Goal: Information Seeking & Learning: Understand process/instructions

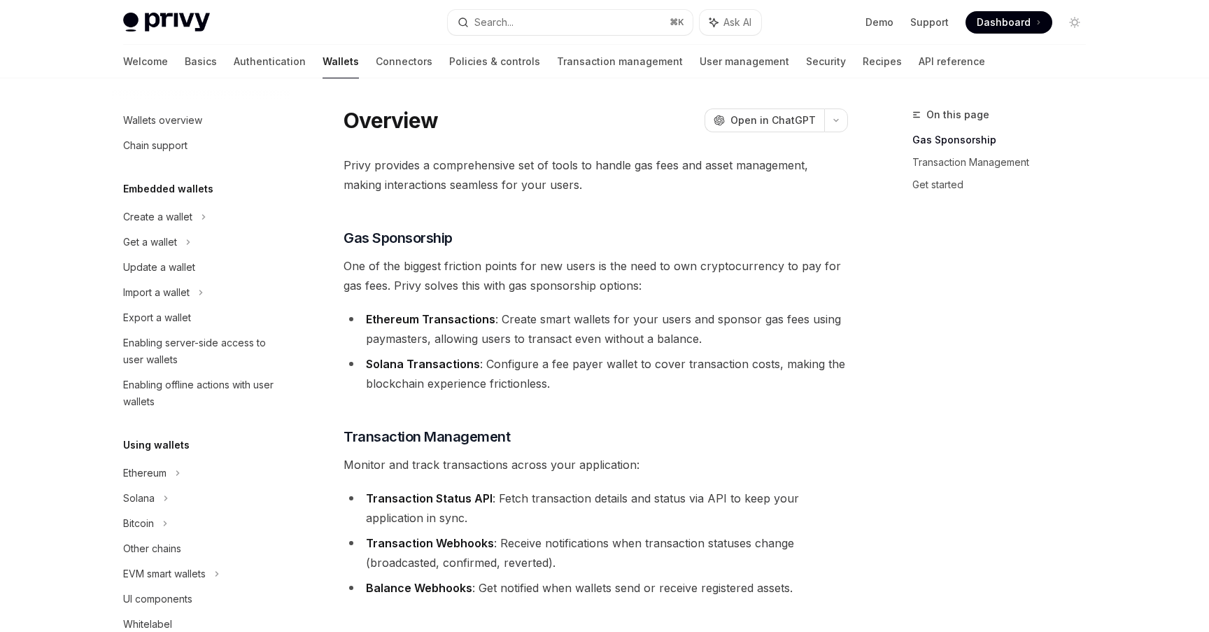
click at [421, 321] on strong "Ethereum Transactions" at bounding box center [430, 319] width 129 height 14
click at [473, 313] on strong "Ethereum Transactions" at bounding box center [430, 319] width 129 height 14
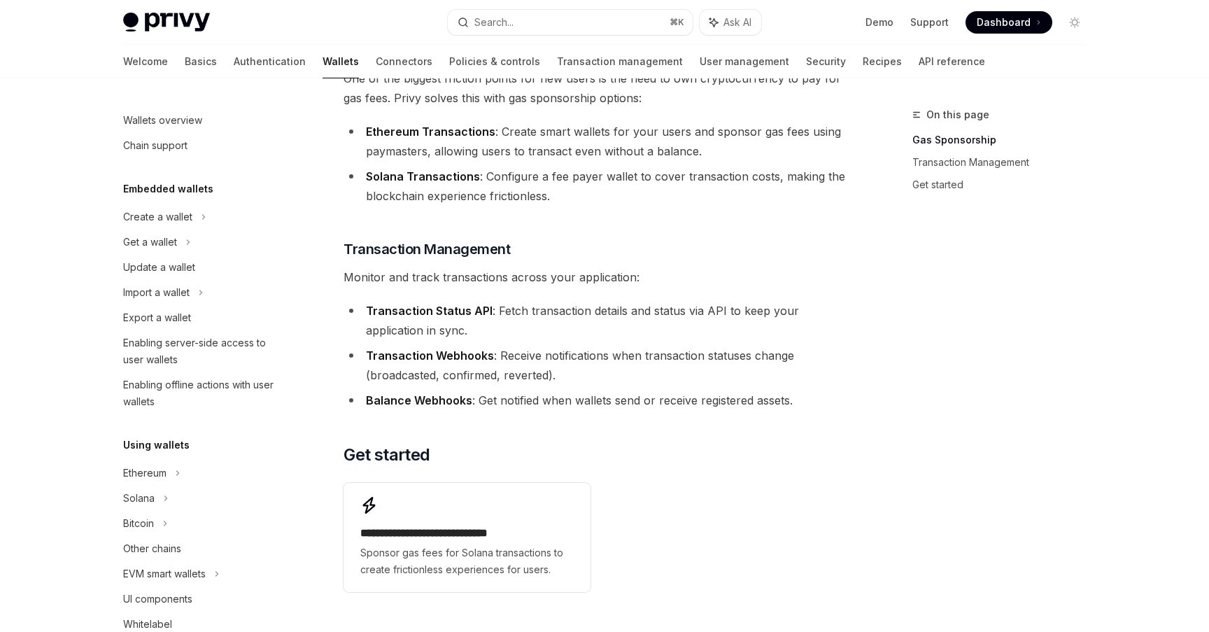
scroll to position [194, 0]
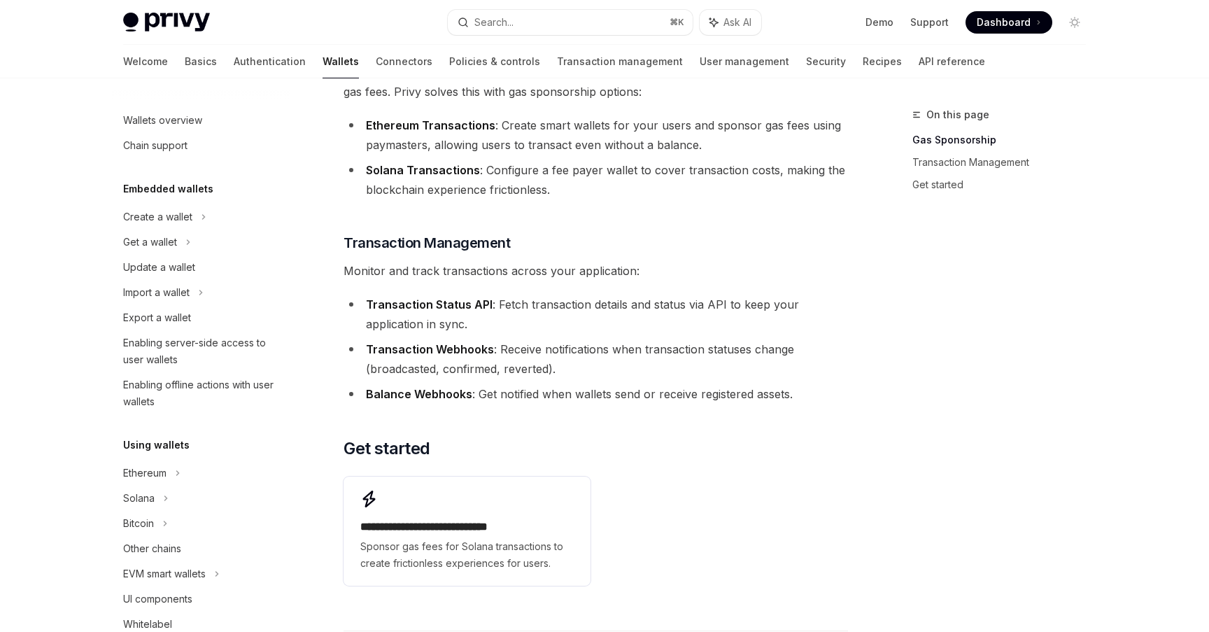
click at [458, 298] on strong "Transaction Status API" at bounding box center [429, 304] width 127 height 14
click at [500, 302] on li "Transaction Status API : Fetch transaction details and status via API to keep y…" at bounding box center [596, 314] width 505 height 39
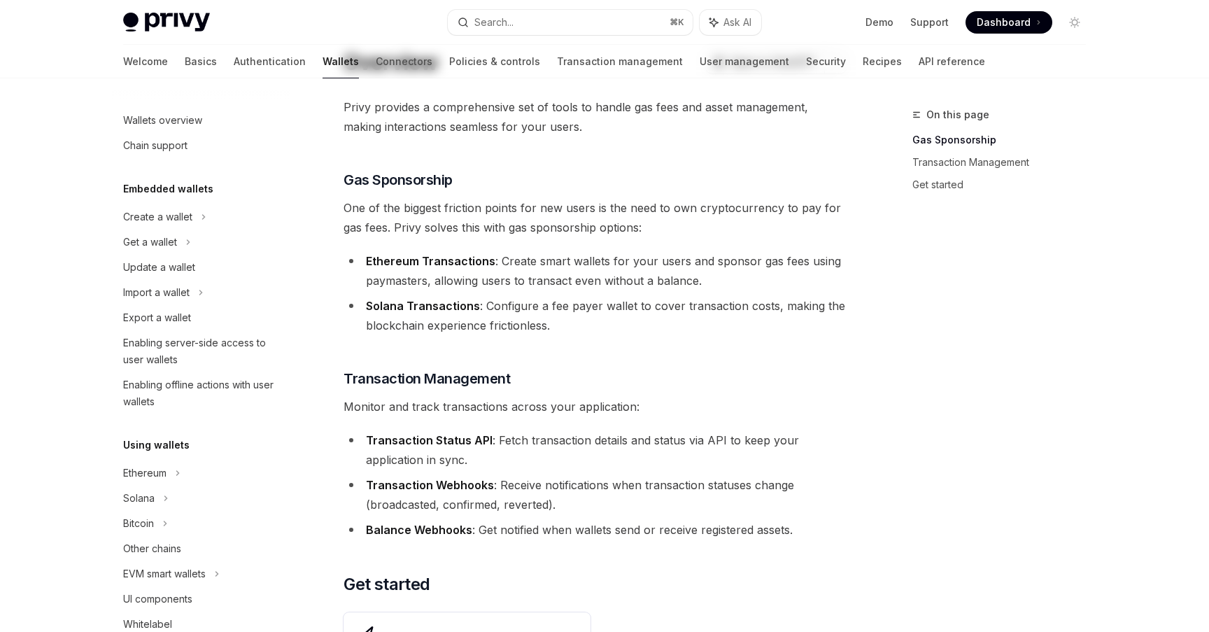
scroll to position [0, 0]
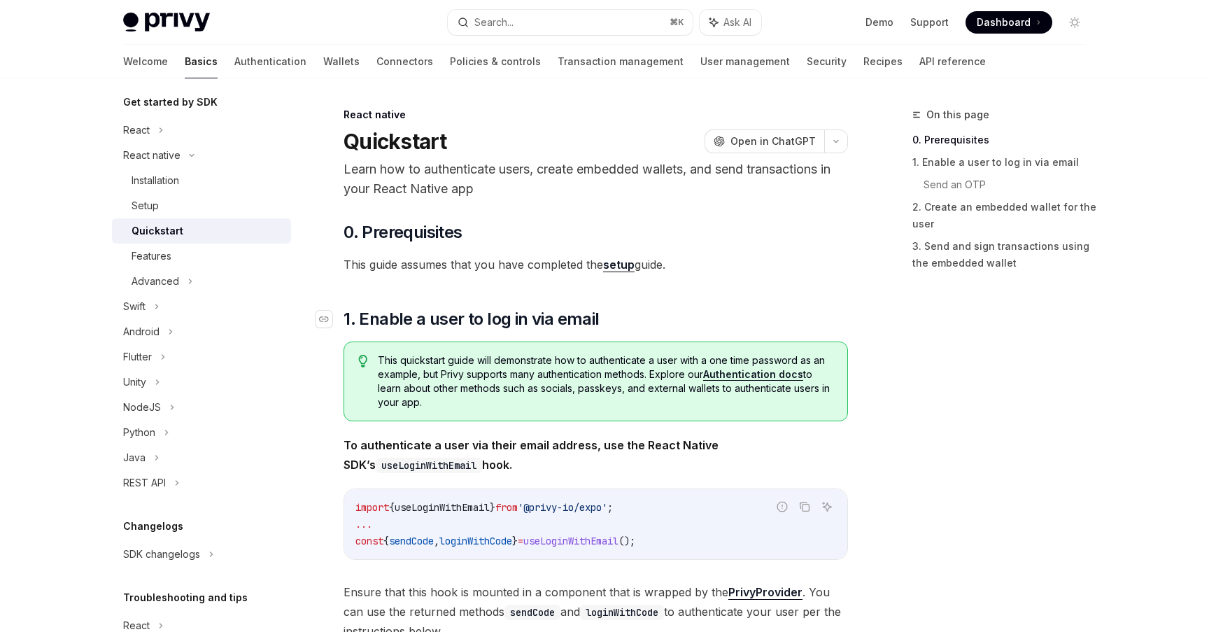
click at [484, 323] on span "1. Enable a user to log in via email" at bounding box center [471, 319] width 255 height 22
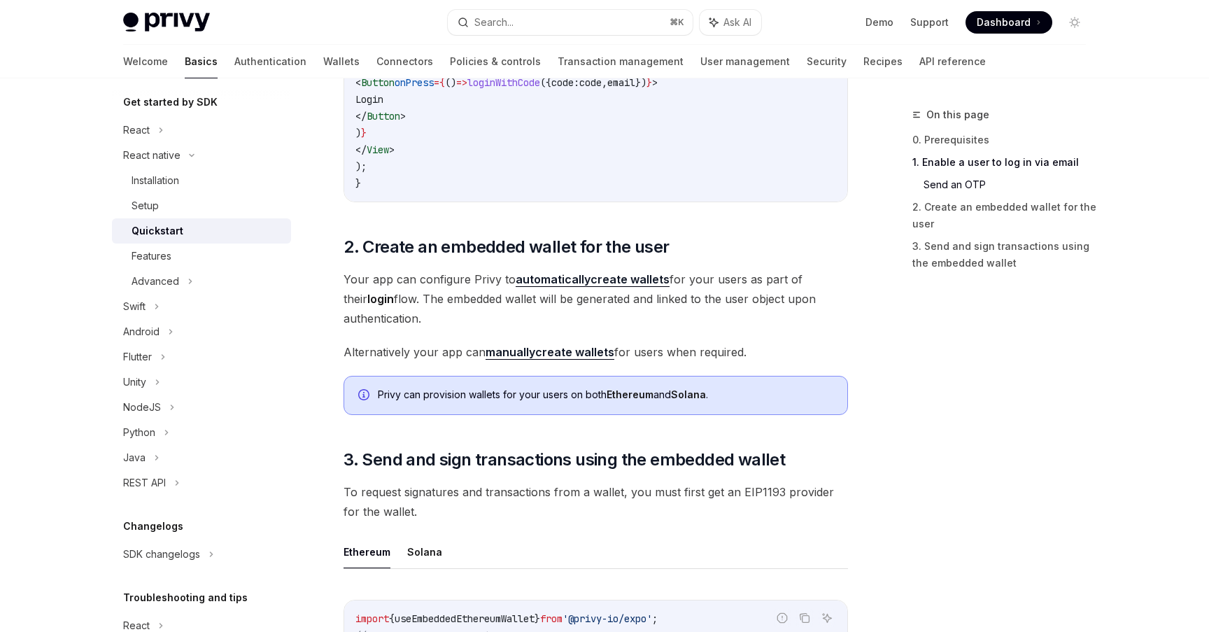
scroll to position [1214, 0]
click at [663, 347] on span "Alternatively your app can manually create wallets for users when required." at bounding box center [596, 351] width 505 height 20
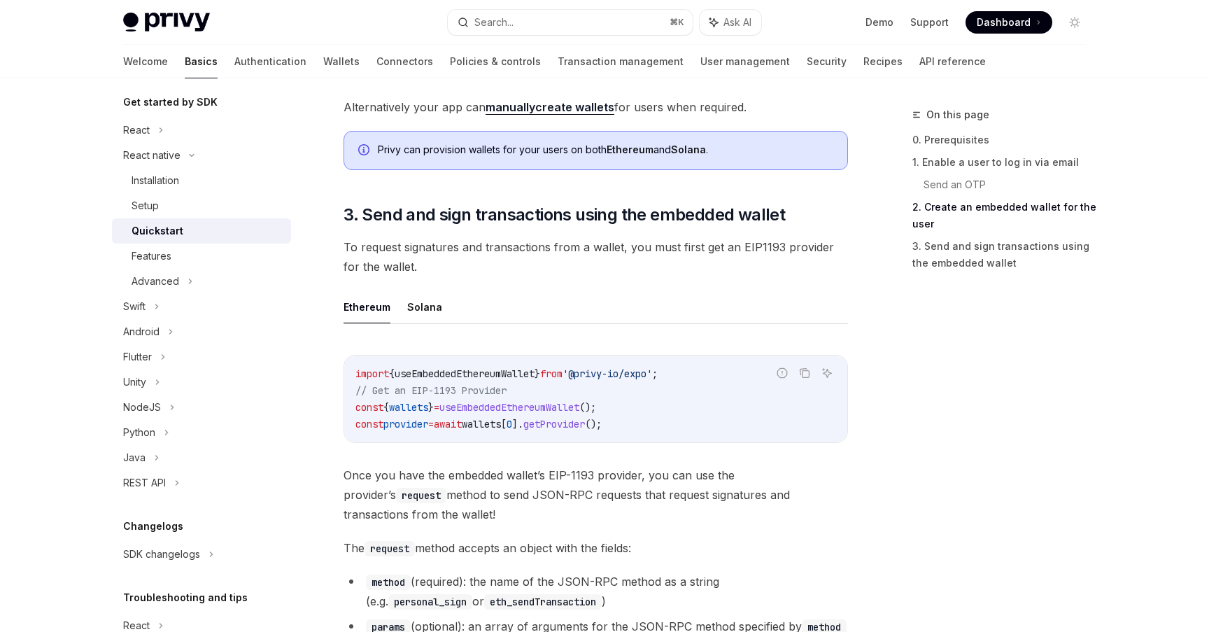
scroll to position [1461, 0]
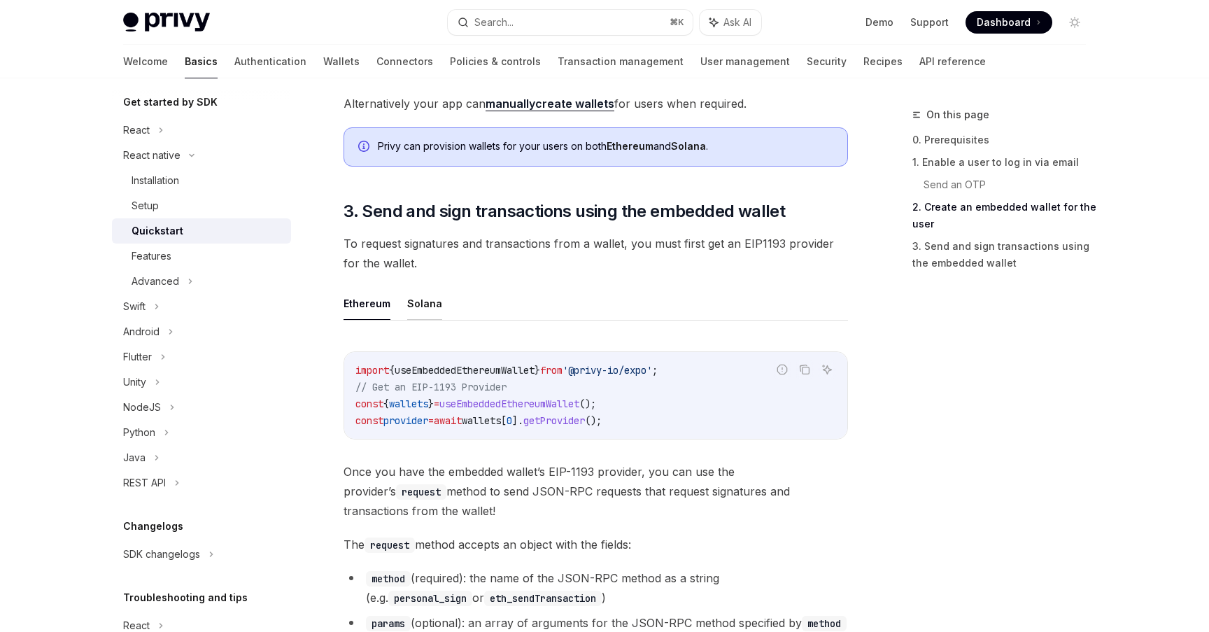
click at [418, 310] on button "Solana" at bounding box center [424, 303] width 35 height 33
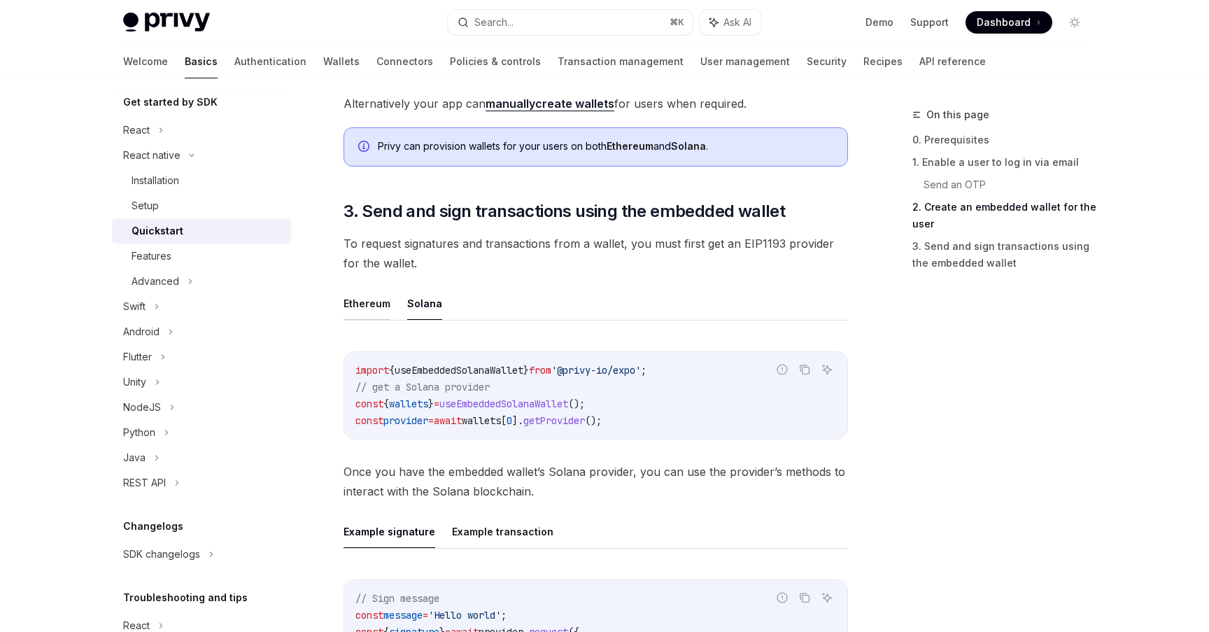
click at [360, 314] on button "Ethereum" at bounding box center [367, 303] width 47 height 33
type textarea "*"
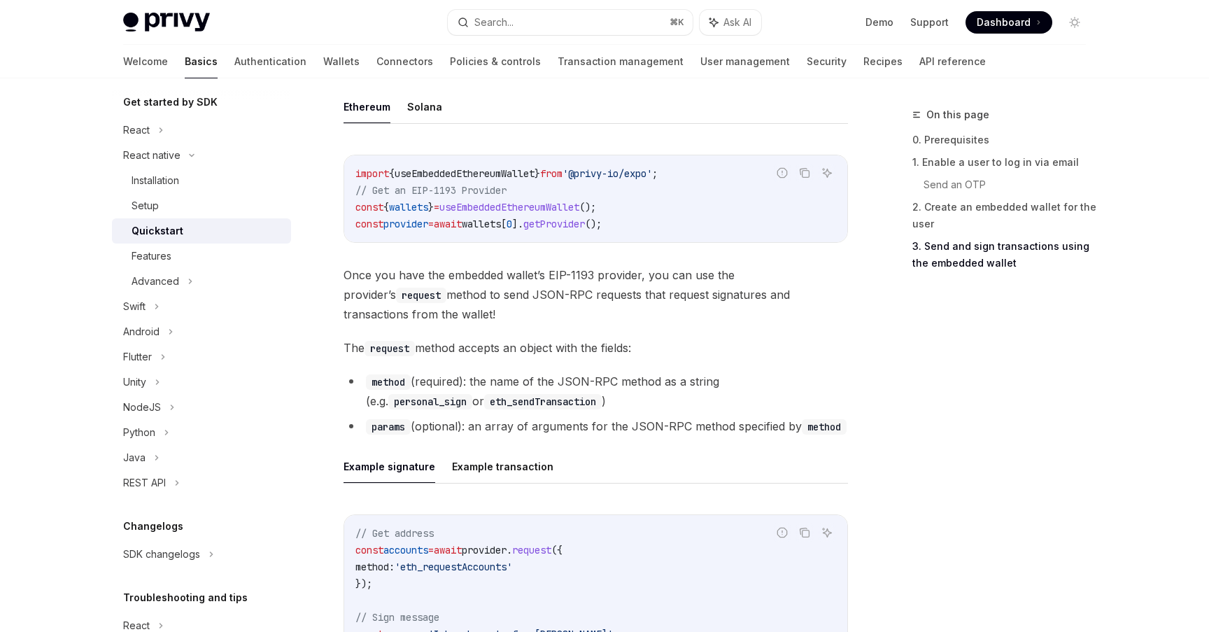
scroll to position [1669, 0]
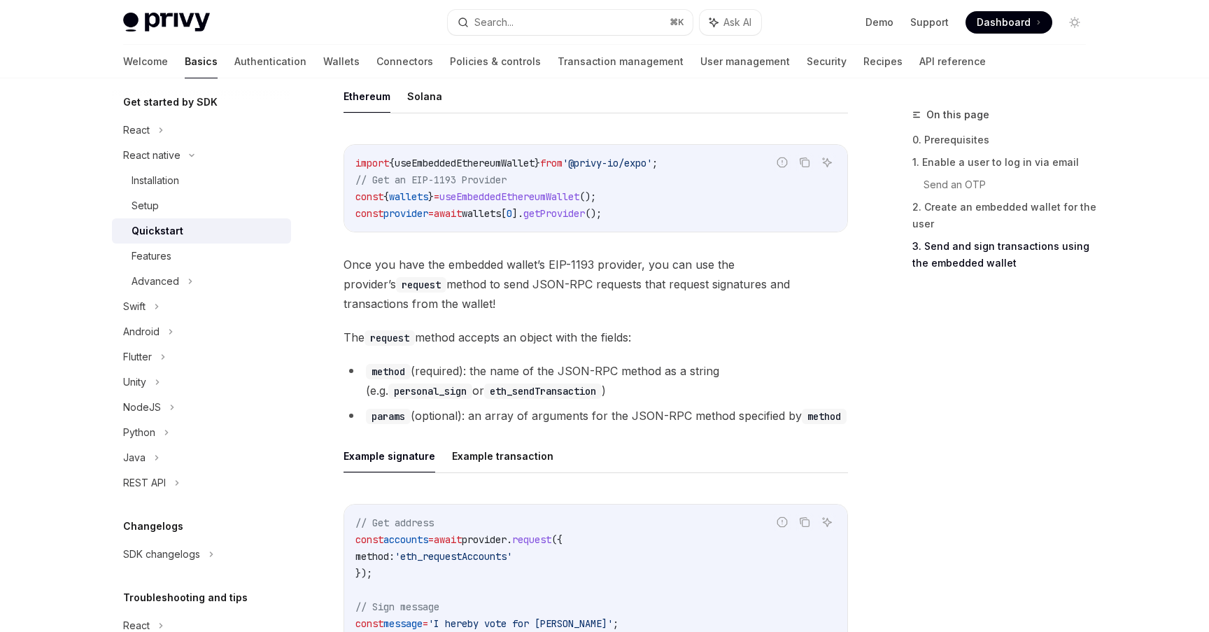
click at [506, 328] on span "The request method accepts an object with the fields:" at bounding box center [596, 338] width 505 height 20
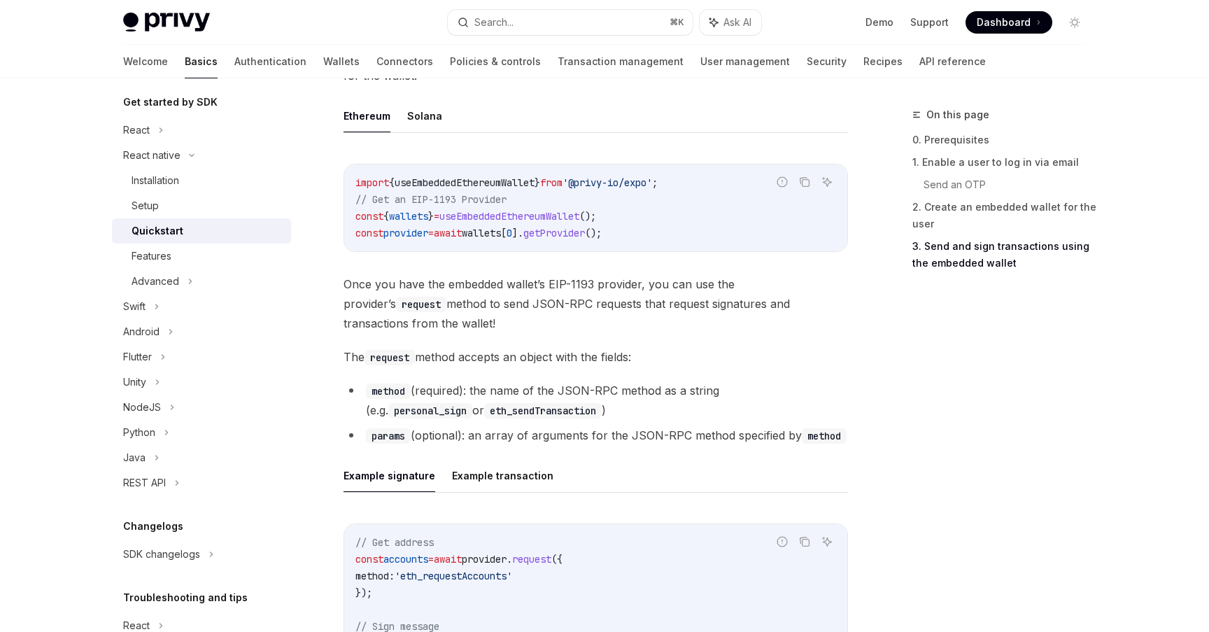
scroll to position [1553, 0]
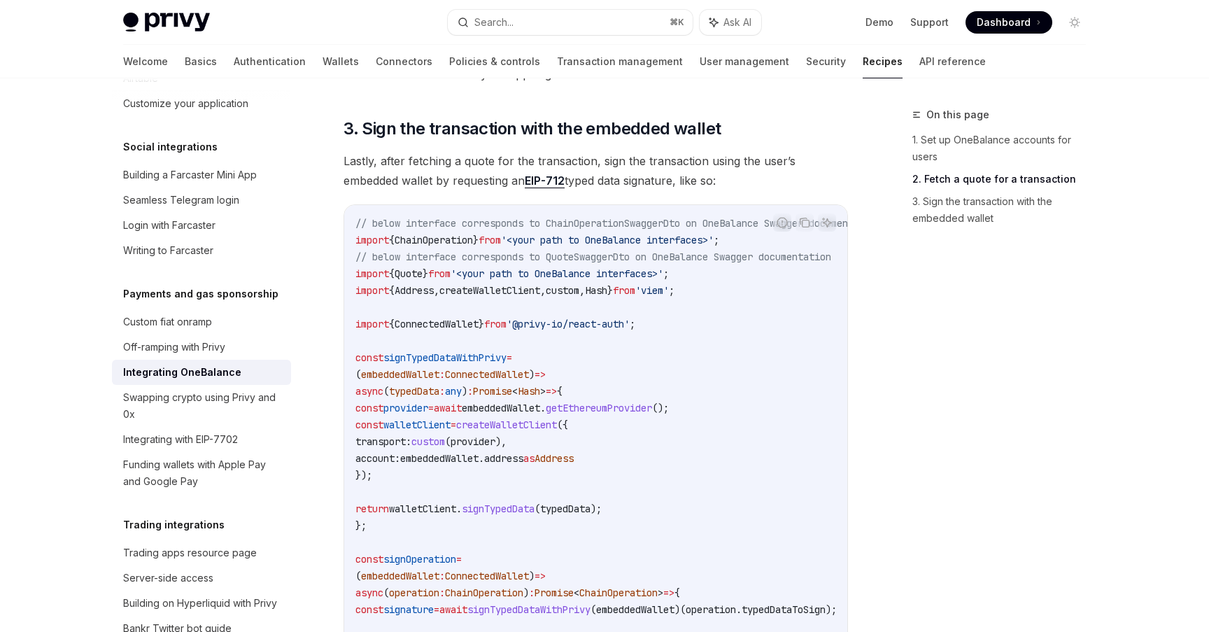
scroll to position [650, 0]
click at [420, 154] on span "Lastly, after fetching a quote for the transaction, sign the transaction using …" at bounding box center [596, 169] width 505 height 39
click at [456, 167] on span "Lastly, after fetching a quote for the transaction, sign the transaction using …" at bounding box center [596, 169] width 505 height 39
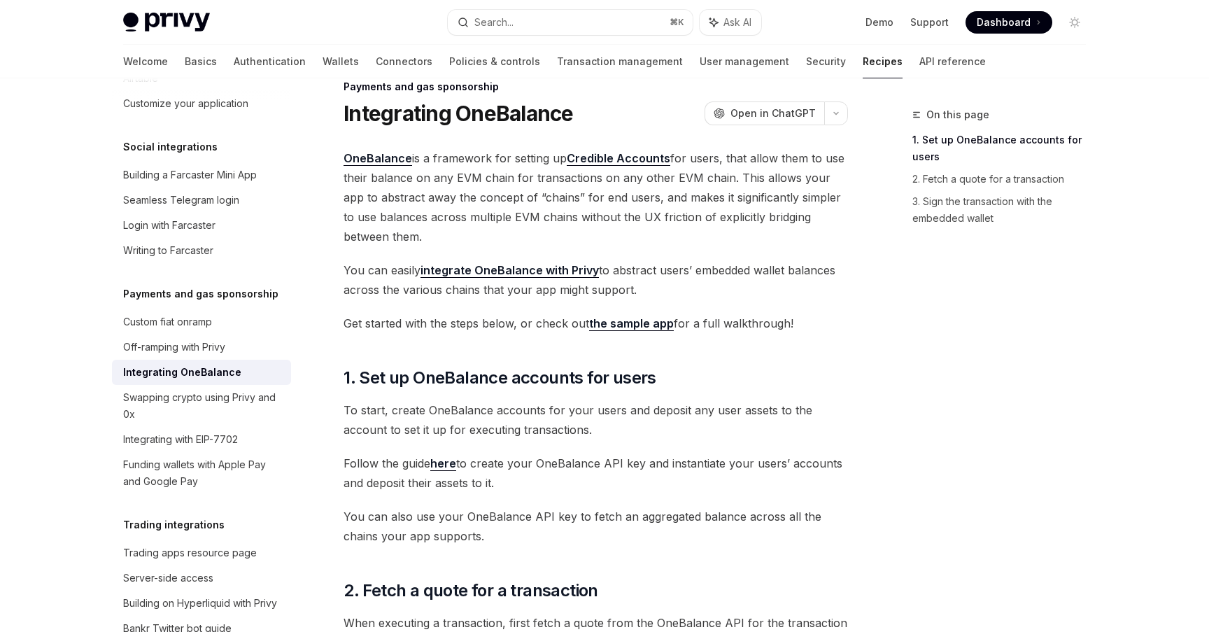
scroll to position [0, 0]
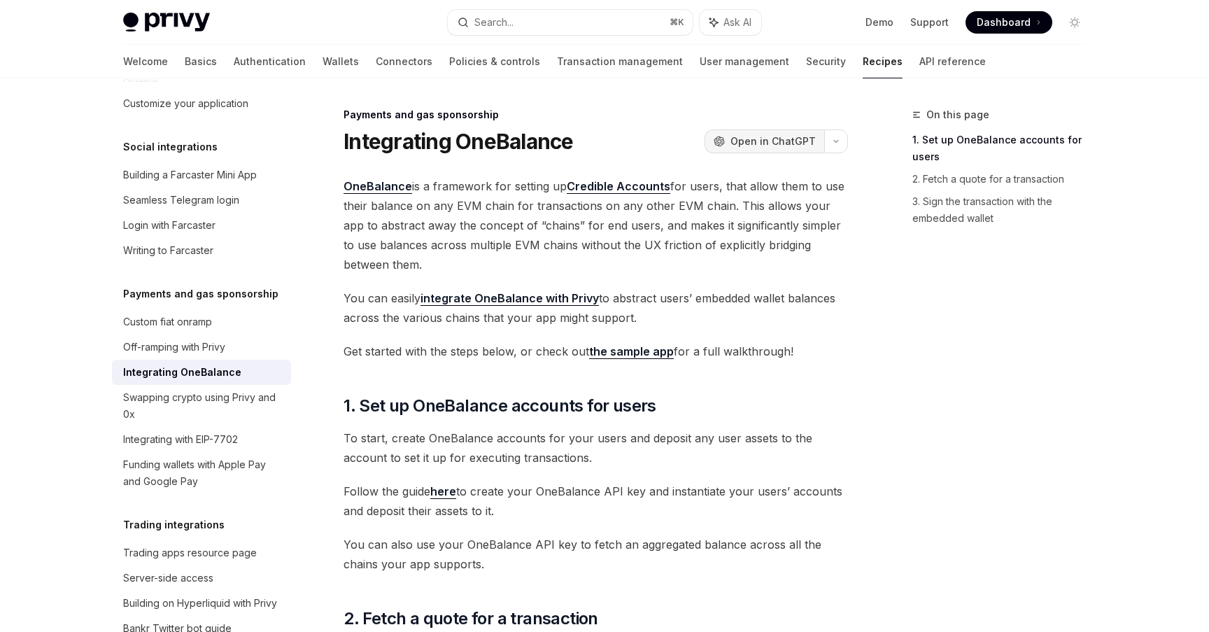
click at [775, 150] on button "OpenAI Open in ChatGPT" at bounding box center [765, 141] width 120 height 24
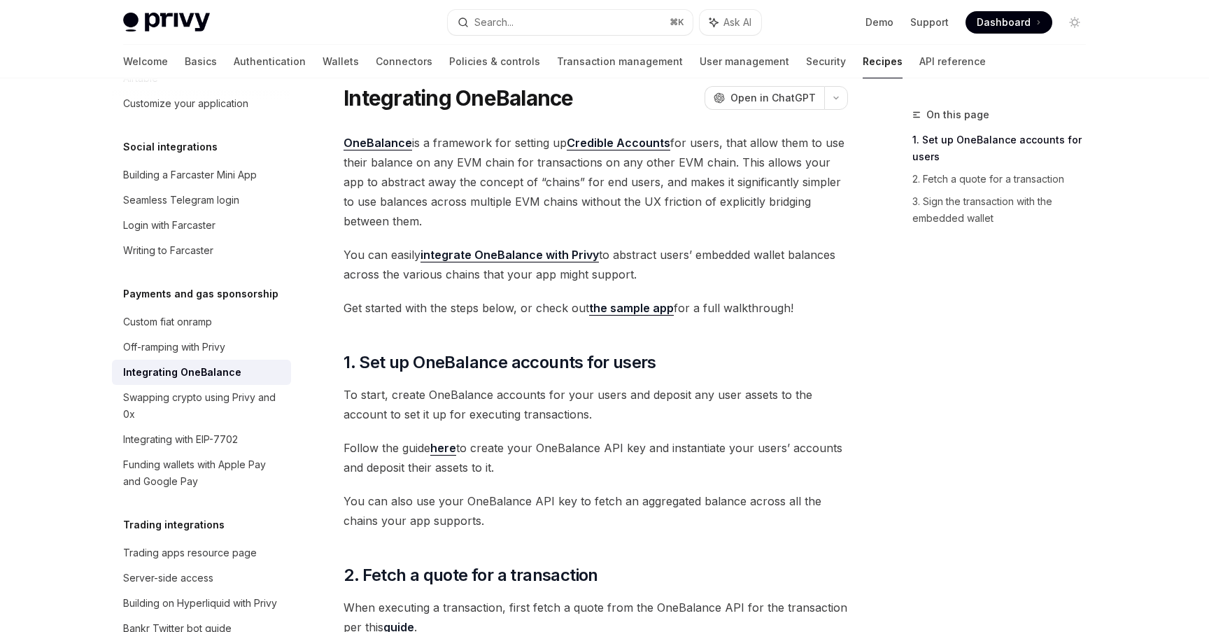
click at [489, 302] on span "Get started with the steps below, or check out the sample app for a full walkth…" at bounding box center [596, 308] width 505 height 20
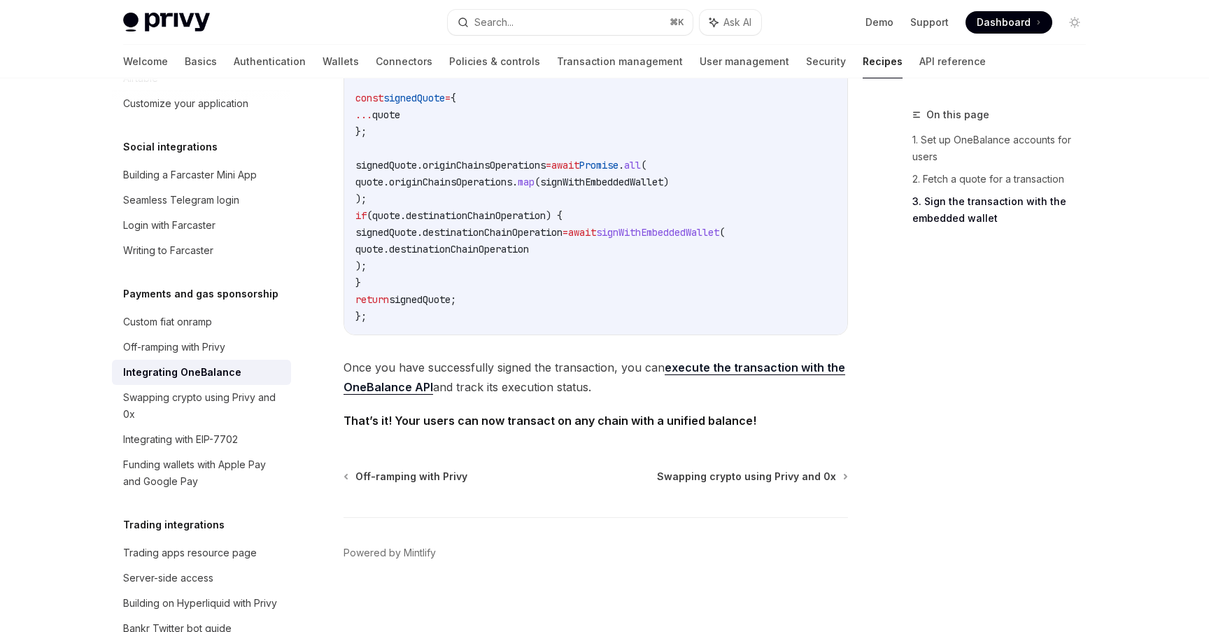
scroll to position [1358, 0]
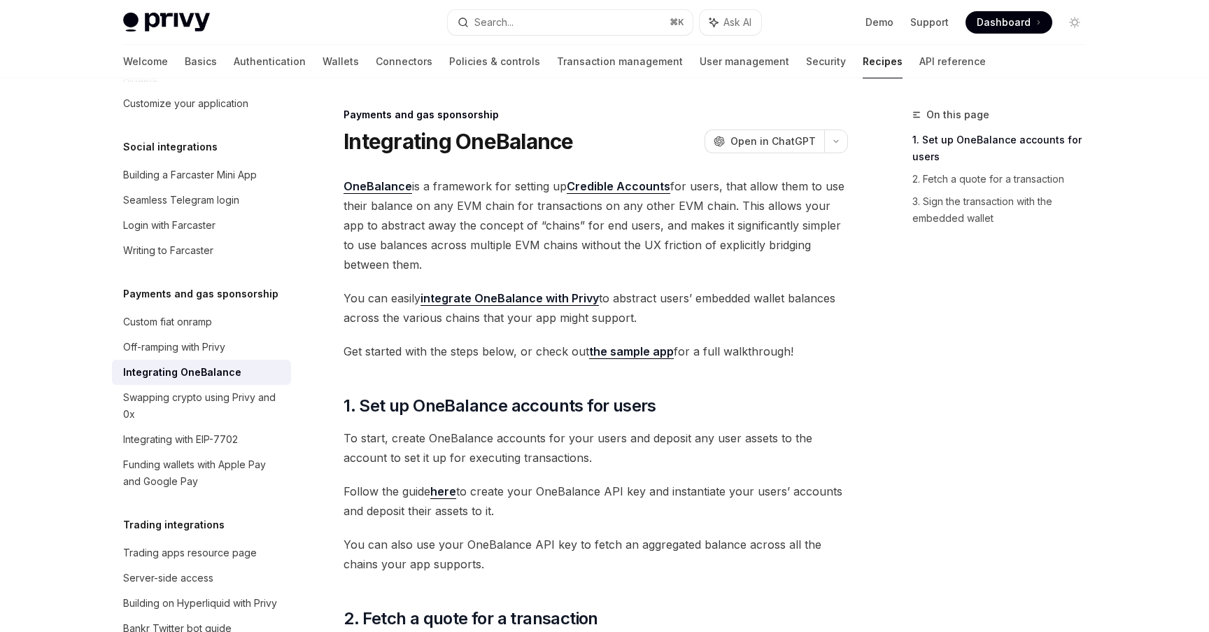
click at [503, 201] on span "OneBalance is a framework for setting up Credible Accounts for users, that allo…" at bounding box center [596, 225] width 505 height 98
click at [467, 188] on span "OneBalance is a framework for setting up Credible Accounts for users, that allo…" at bounding box center [596, 225] width 505 height 98
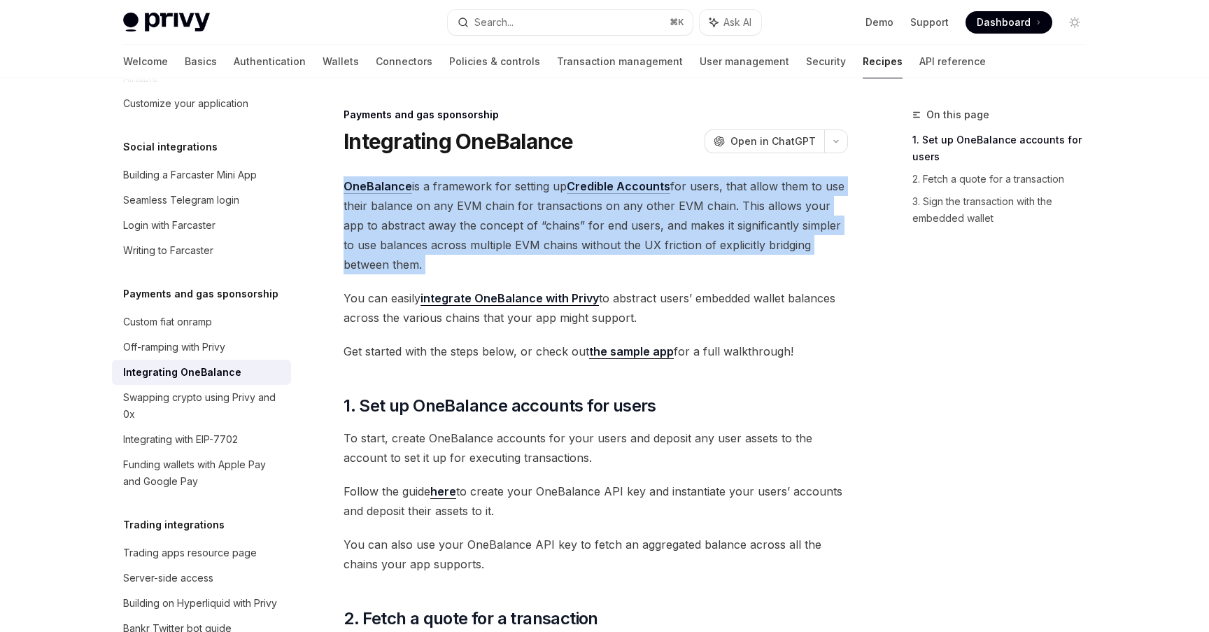
click at [467, 188] on span "OneBalance is a framework for setting up Credible Accounts for users, that allo…" at bounding box center [596, 225] width 505 height 98
click at [490, 209] on span "OneBalance is a framework for setting up Credible Accounts for users, that allo…" at bounding box center [596, 225] width 505 height 98
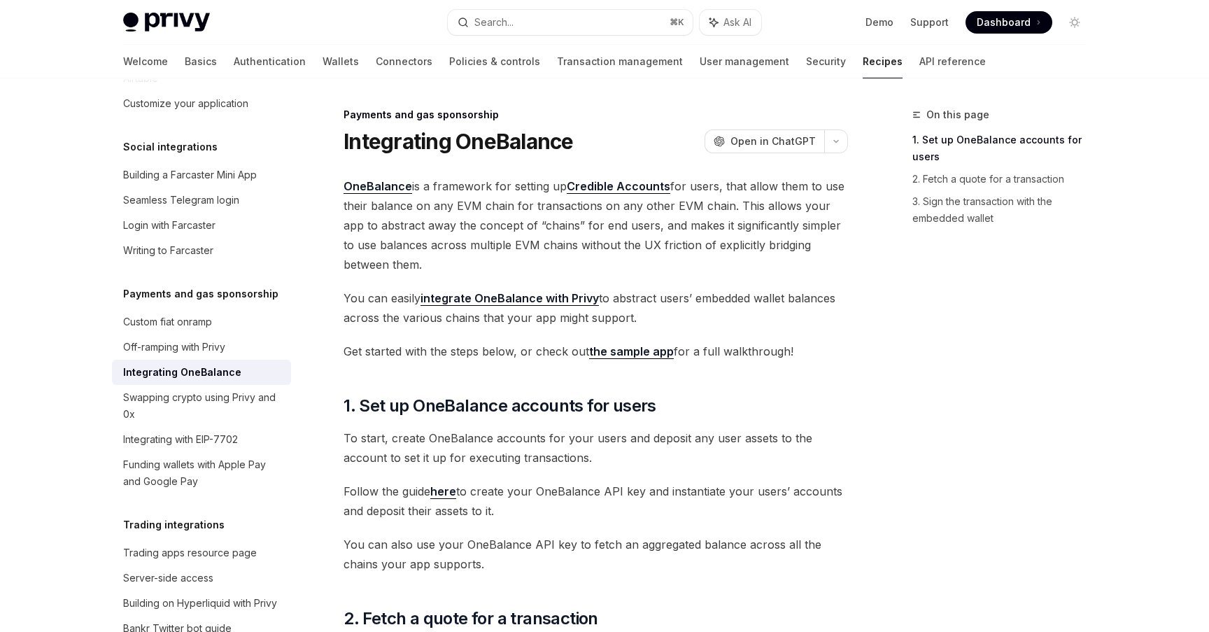
click at [507, 210] on span "OneBalance is a framework for setting up Credible Accounts for users, that allo…" at bounding box center [596, 225] width 505 height 98
click at [792, 189] on span "OneBalance is a framework for setting up Credible Accounts for users, that allo…" at bounding box center [596, 225] width 505 height 98
click at [740, 190] on span "OneBalance is a framework for setting up Credible Accounts for users, that allo…" at bounding box center [596, 225] width 505 height 98
click at [469, 204] on span "OneBalance is a framework for setting up Credible Accounts for users, that allo…" at bounding box center [596, 225] width 505 height 98
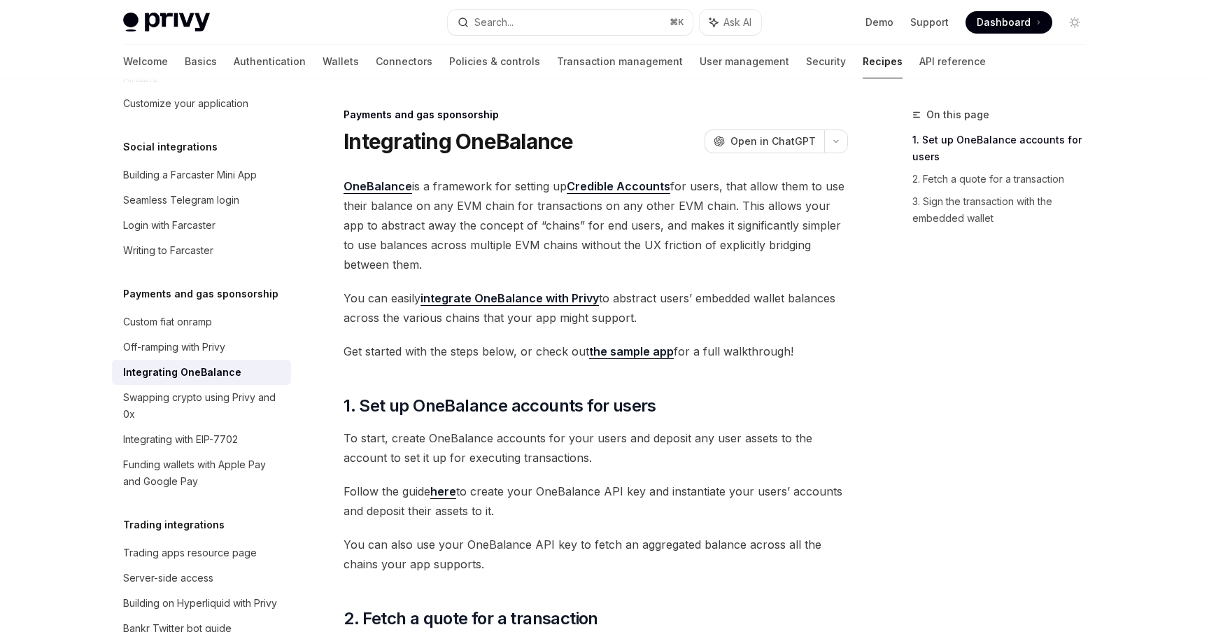
click at [598, 227] on span "OneBalance is a framework for setting up Credible Accounts for users, that allo…" at bounding box center [596, 225] width 505 height 98
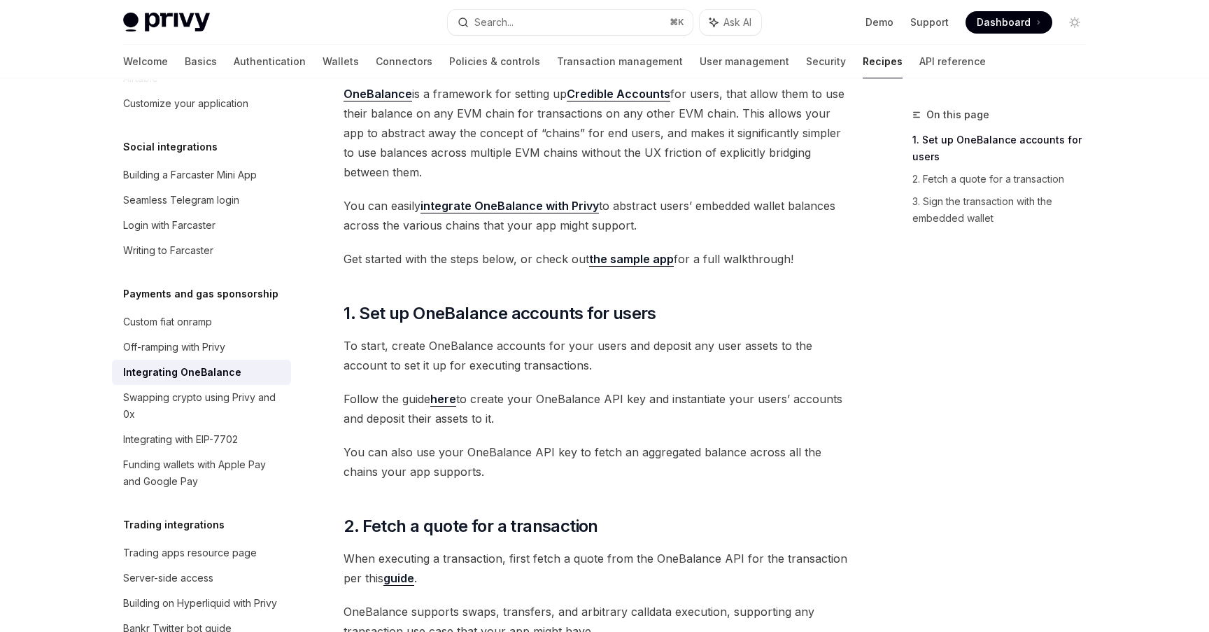
scroll to position [94, 0]
click at [642, 204] on span "You can easily integrate OneBalance with Privy to abstract users’ embedded wall…" at bounding box center [596, 214] width 505 height 39
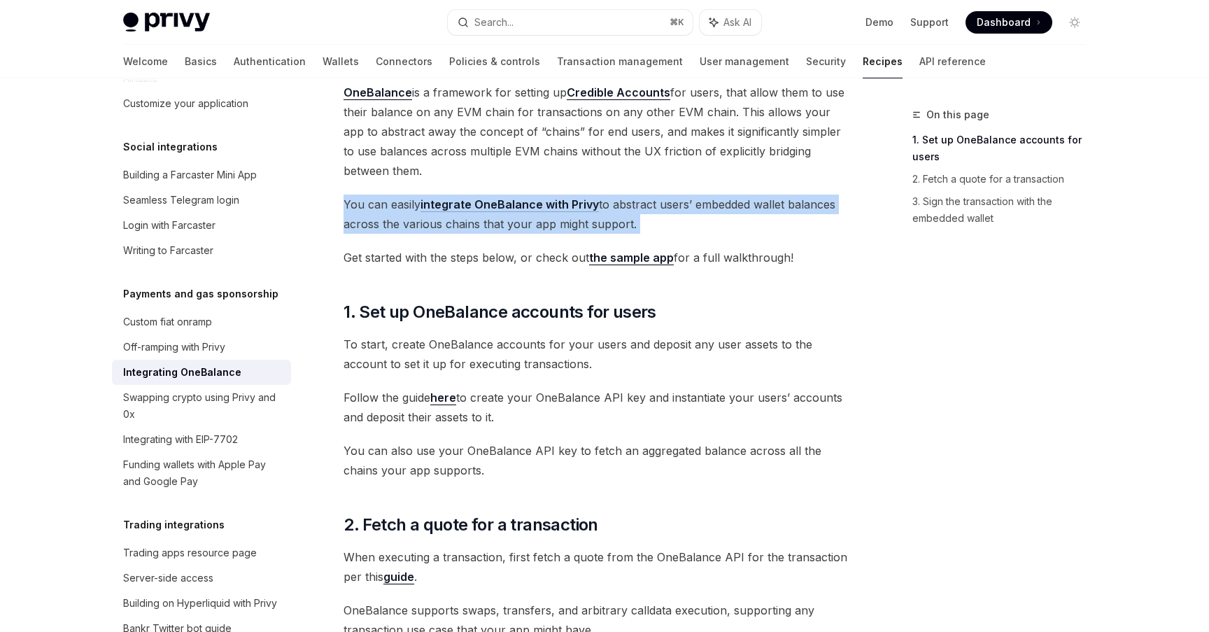
click at [642, 204] on span "You can easily integrate OneBalance with Privy to abstract users’ embedded wall…" at bounding box center [596, 214] width 505 height 39
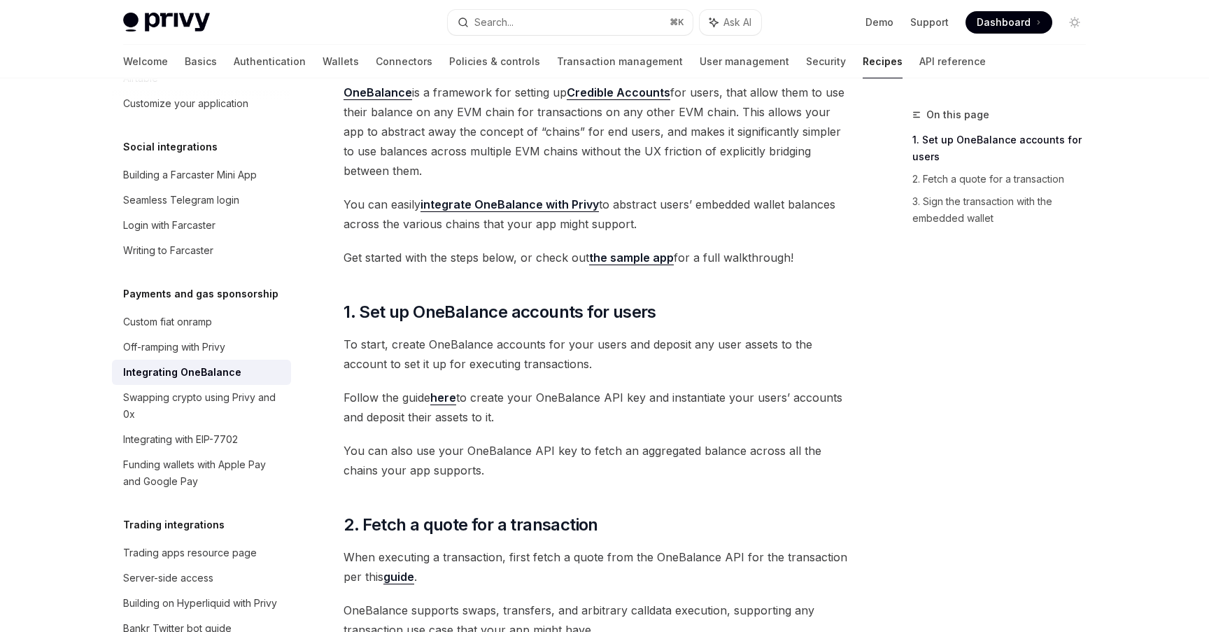
click at [652, 215] on span "You can easily integrate OneBalance with Privy to abstract users’ embedded wall…" at bounding box center [596, 214] width 505 height 39
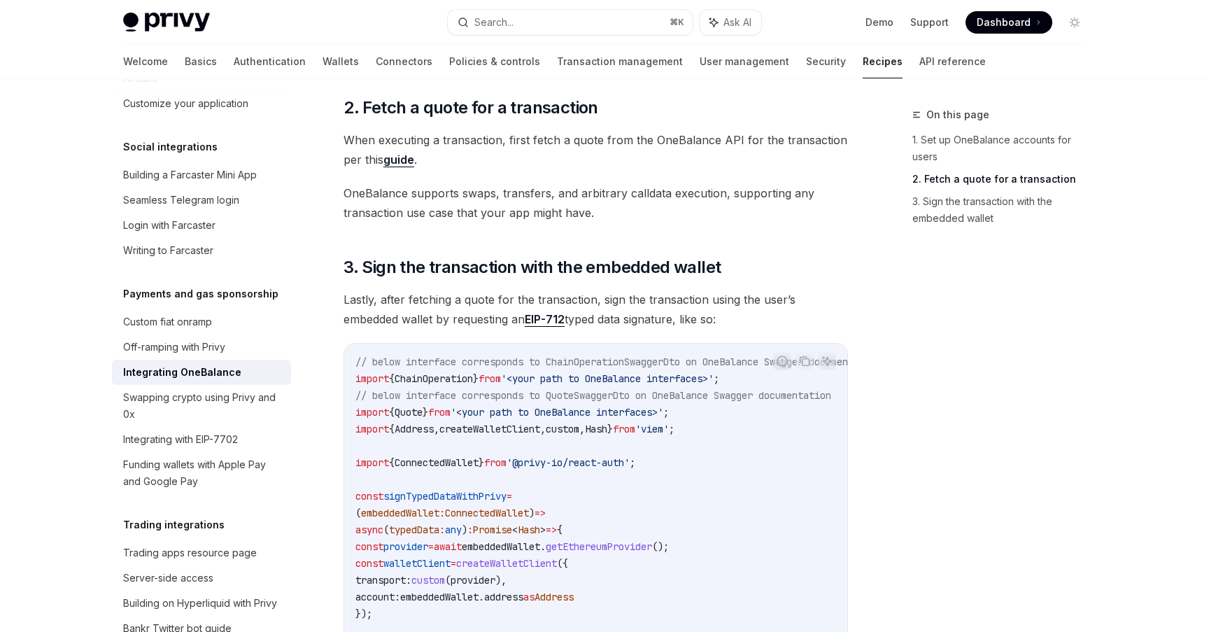
scroll to position [510, 0]
click at [514, 190] on span "OneBalance supports swaps, transfers, and arbitrary calldata execution, support…" at bounding box center [596, 203] width 505 height 39
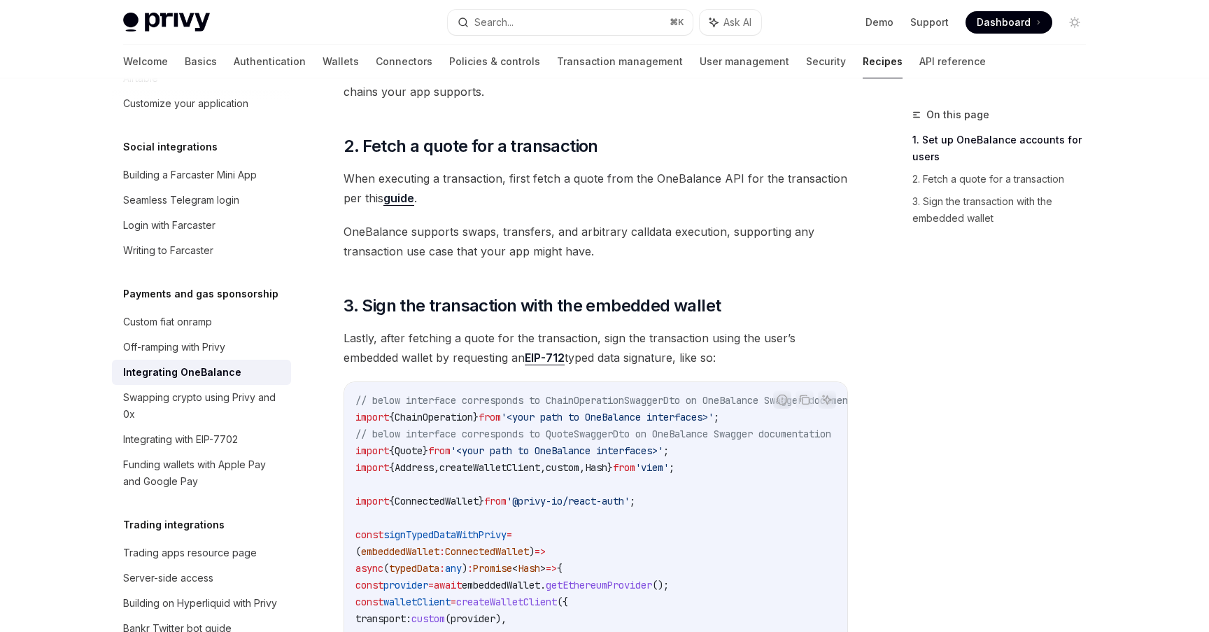
scroll to position [445, 0]
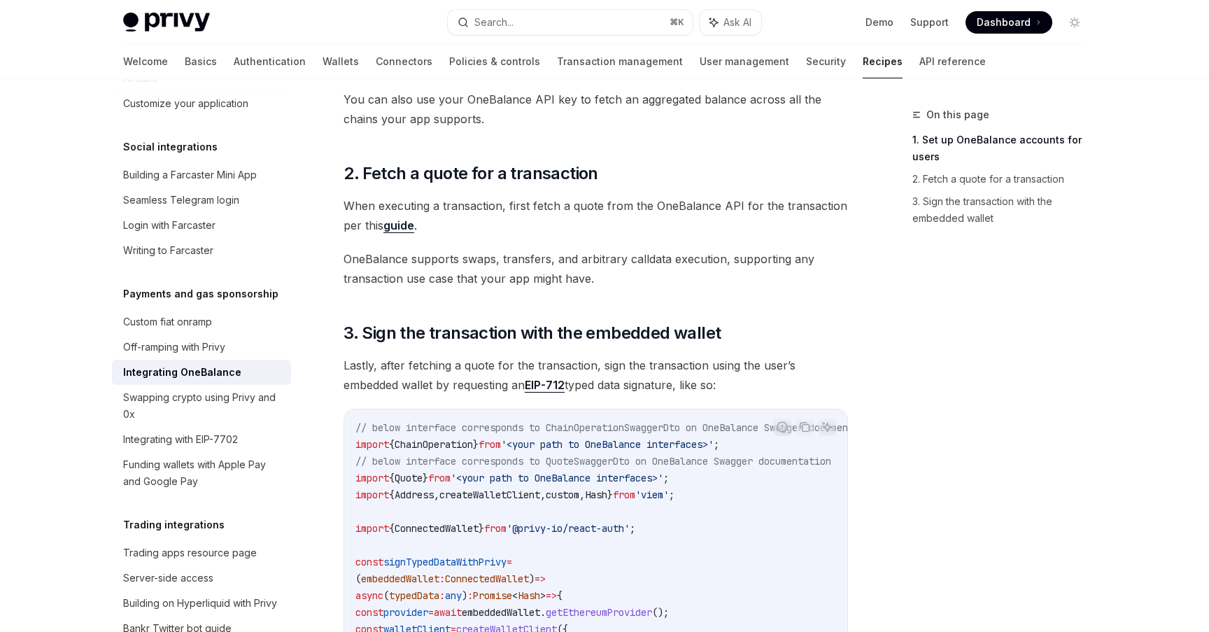
click at [584, 207] on span "When executing a transaction, first fetch a quote from the OneBalance API for t…" at bounding box center [596, 215] width 505 height 39
click at [647, 205] on span "When executing a transaction, first fetch a quote from the OneBalance API for t…" at bounding box center [596, 215] width 505 height 39
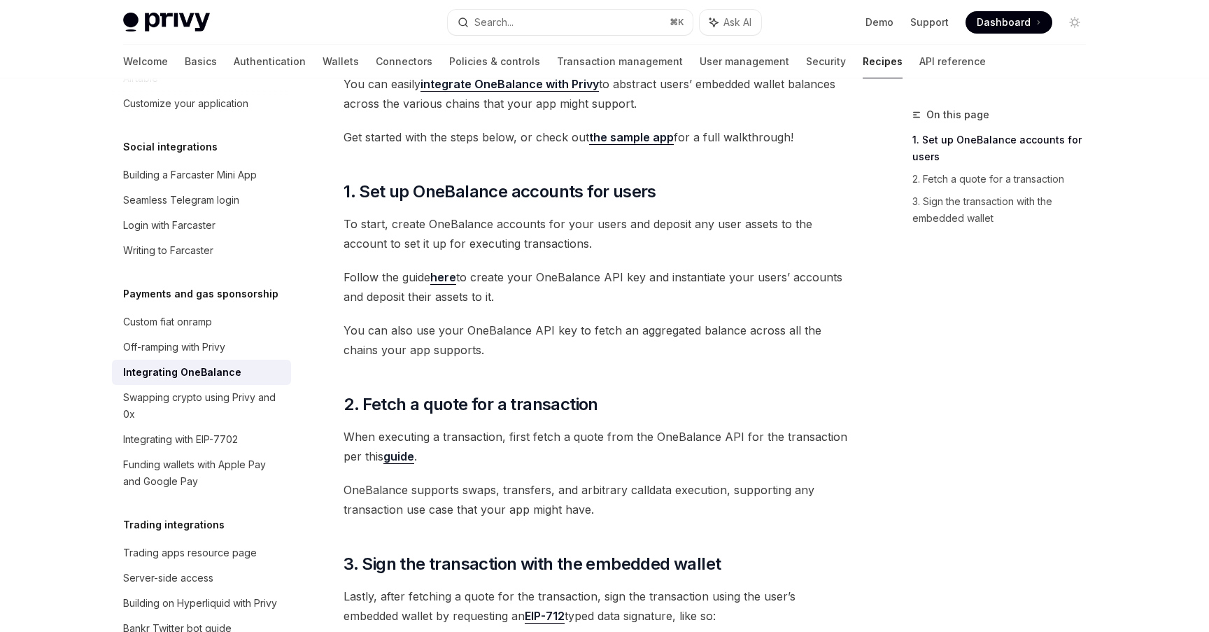
scroll to position [178, 0]
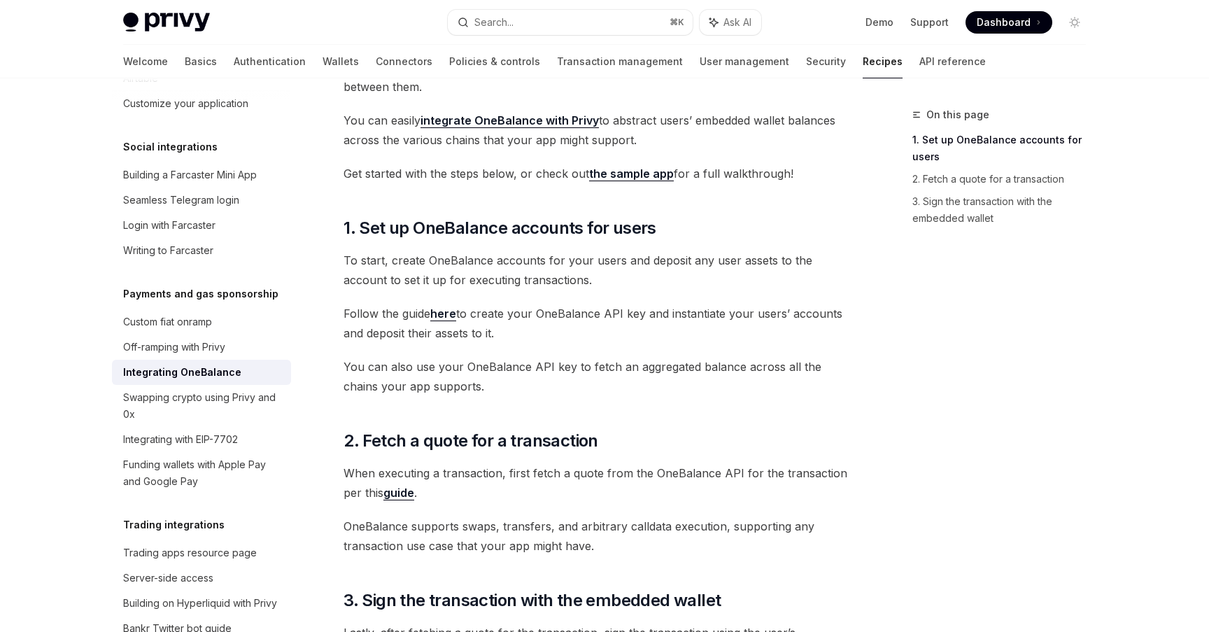
click at [524, 314] on span "Follow the guide here to create your OneBalance API key and instantiate your us…" at bounding box center [596, 323] width 505 height 39
click at [575, 314] on span "Follow the guide here to create your OneBalance API key and instantiate your us…" at bounding box center [596, 323] width 505 height 39
click at [423, 280] on span "To start, create OneBalance accounts for your users and deposit any user assets…" at bounding box center [596, 270] width 505 height 39
click at [473, 265] on span "To start, create OneBalance accounts for your users and deposit any user assets…" at bounding box center [596, 270] width 505 height 39
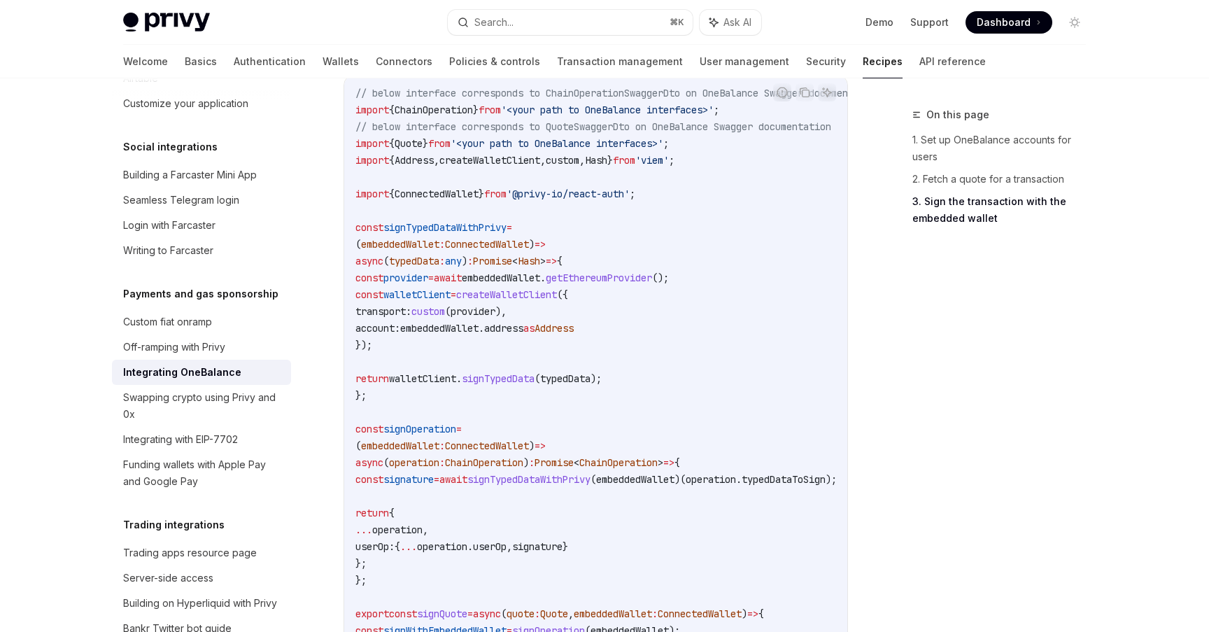
scroll to position [791, 0]
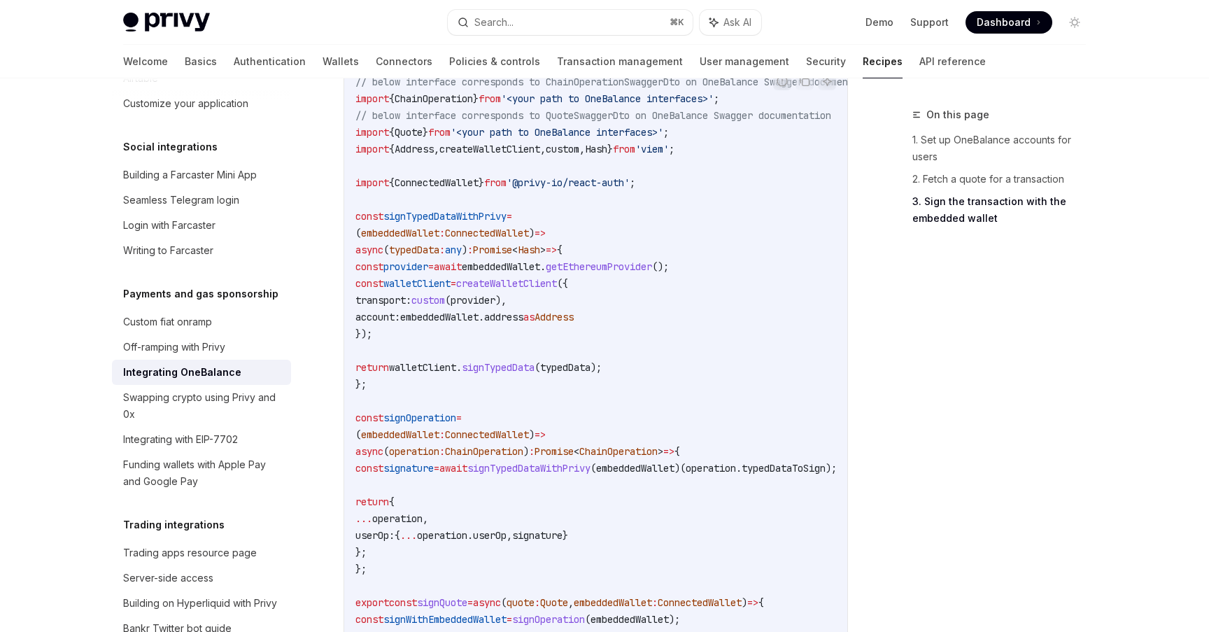
click at [557, 288] on span "createWalletClient" at bounding box center [506, 283] width 101 height 13
click at [574, 311] on span "Address" at bounding box center [554, 317] width 39 height 13
click at [468, 218] on span "signTypedDataWithPrivy" at bounding box center [445, 216] width 123 height 13
click at [589, 227] on code "// below interface corresponds to ChainOperationSwaggerDto on OneBalance Swagge…" at bounding box center [636, 476] width 560 height 806
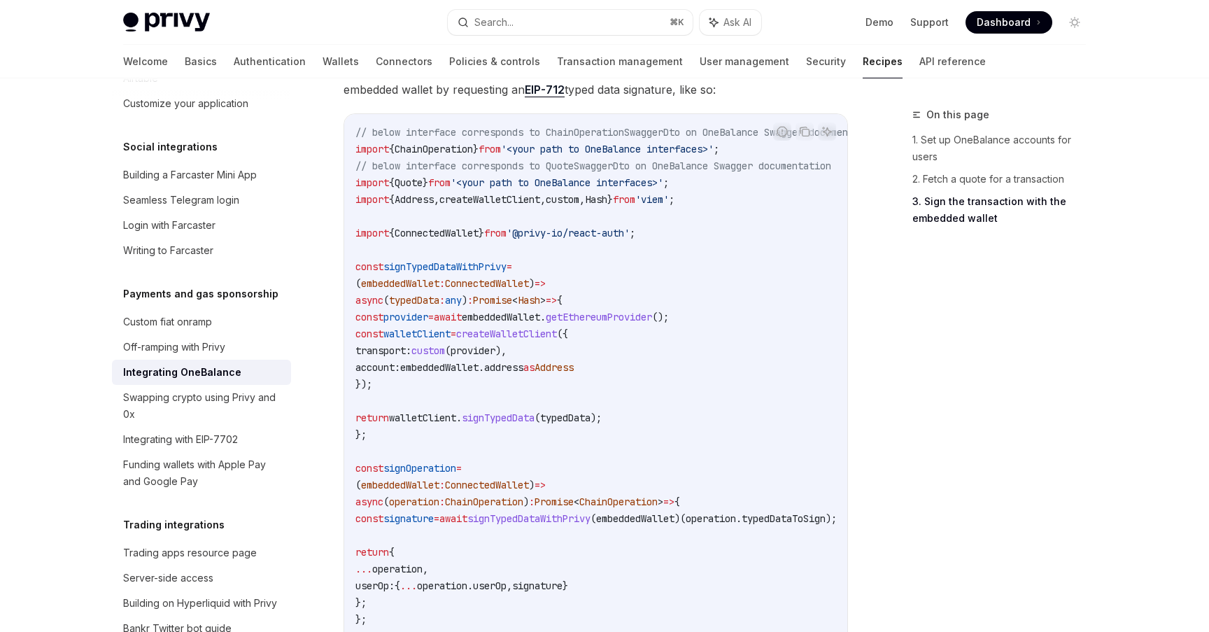
scroll to position [759, 0]
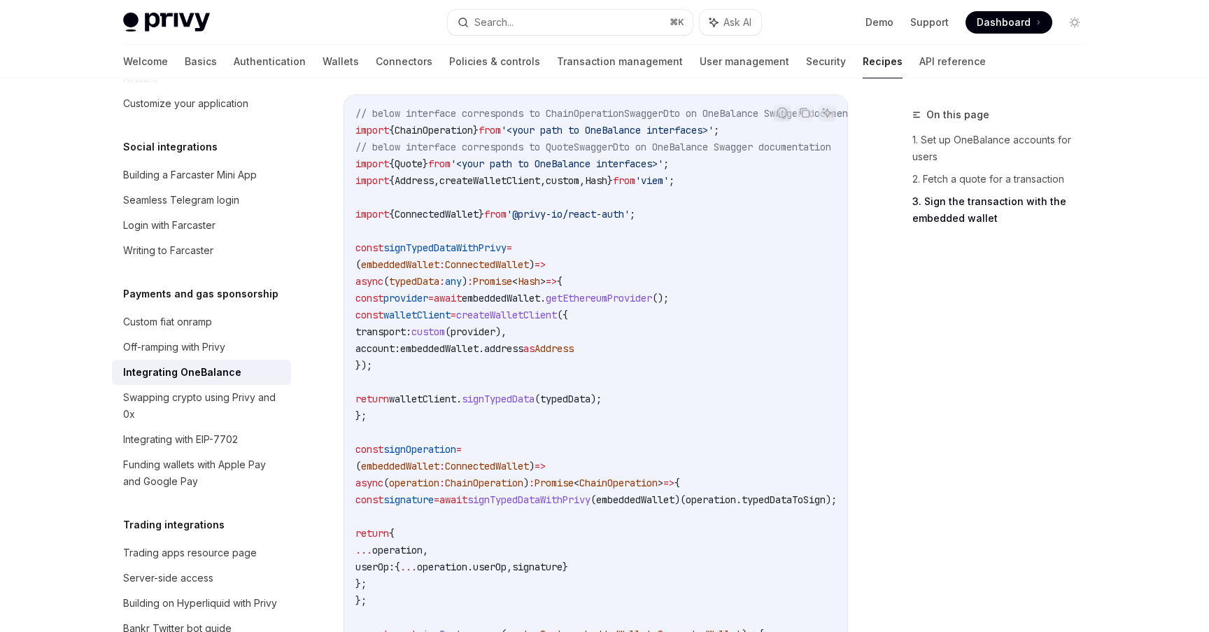
click at [611, 211] on span "'@privy-io/react-auth'" at bounding box center [568, 214] width 123 height 13
click at [468, 213] on span "ConnectedWallet" at bounding box center [437, 214] width 84 height 13
click at [568, 257] on code "// below interface corresponds to ChainOperationSwaggerDto on OneBalance Swagge…" at bounding box center [636, 508] width 560 height 806
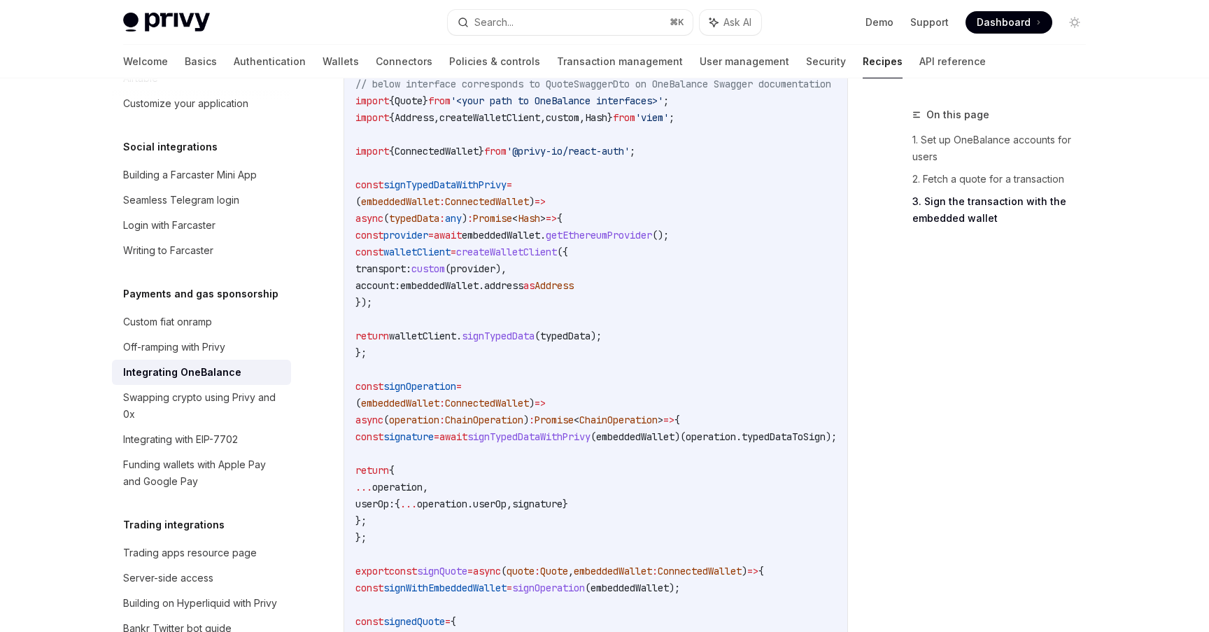
scroll to position [828, 0]
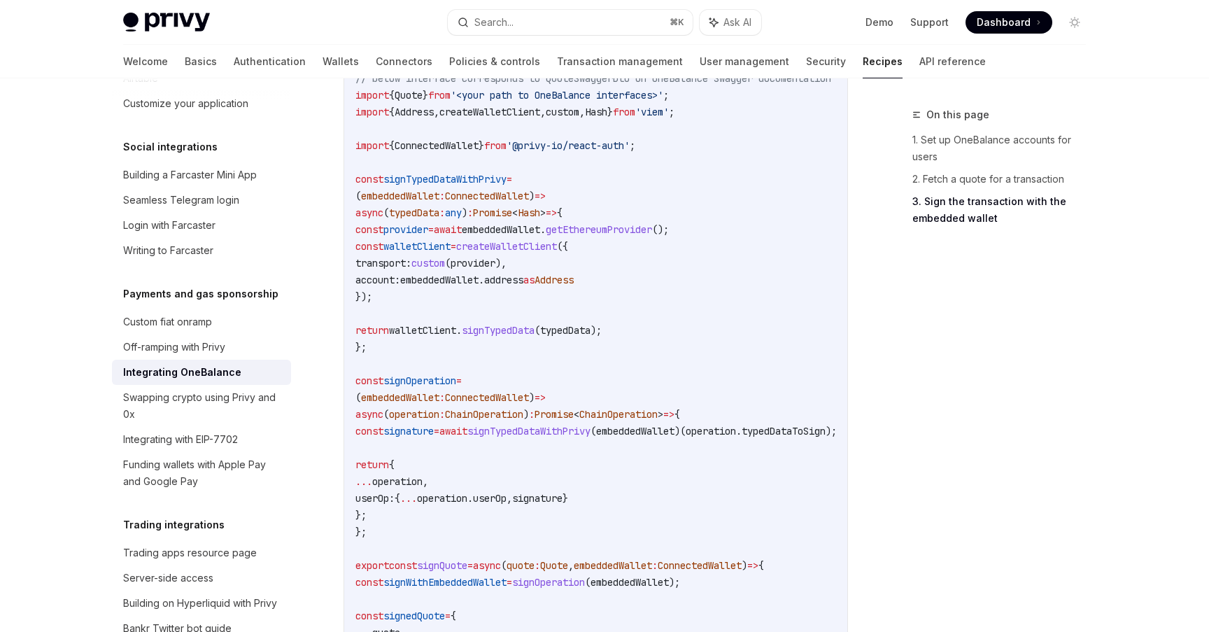
click at [557, 246] on span "createWalletClient" at bounding box center [506, 246] width 101 height 13
click at [604, 272] on code "// below interface corresponds to ChainOperationSwaggerDto on OneBalance Swagge…" at bounding box center [636, 439] width 560 height 806
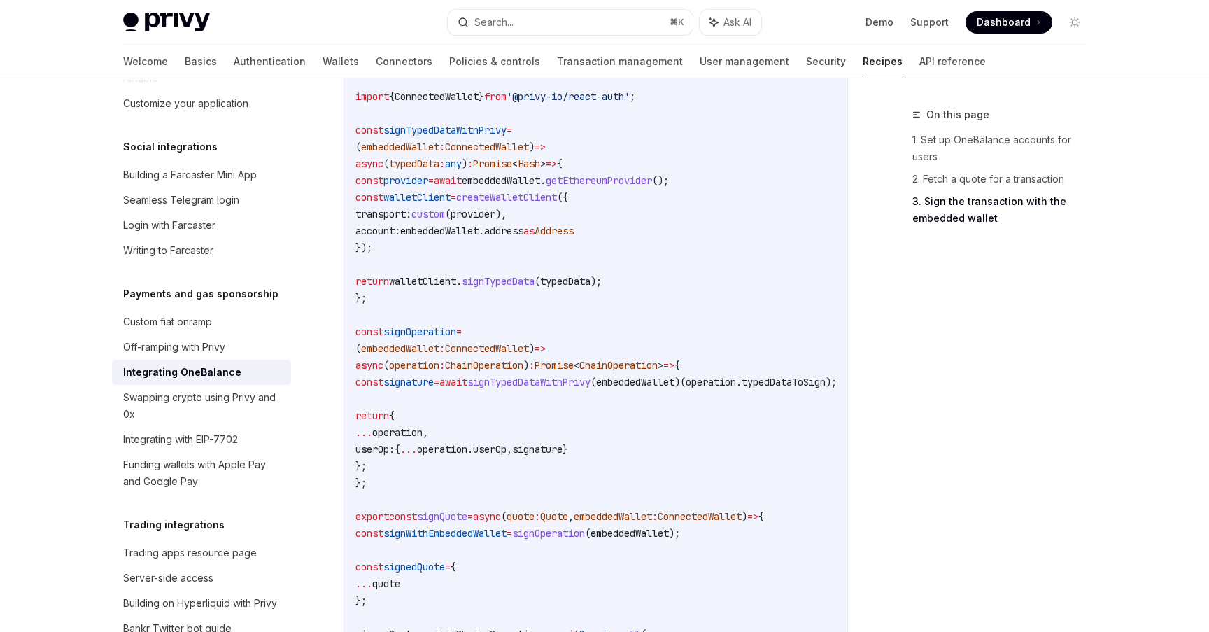
scroll to position [880, 0]
click at [591, 279] on span "typedData" at bounding box center [565, 278] width 50 height 13
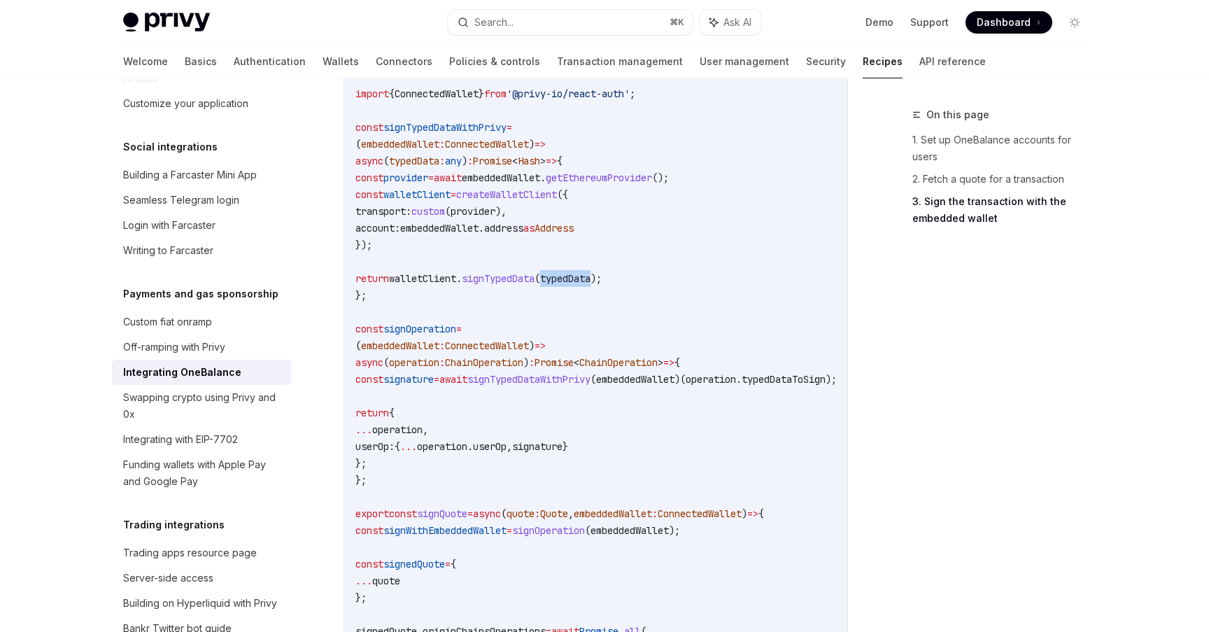
click at [591, 279] on span "typedData" at bounding box center [565, 278] width 50 height 13
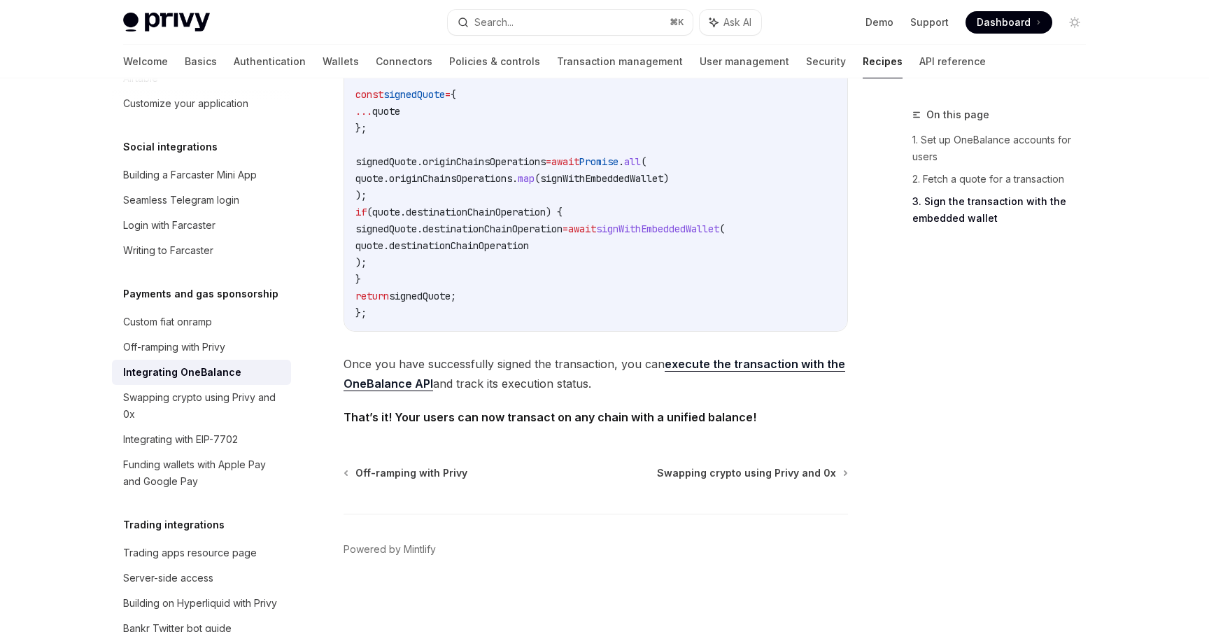
scroll to position [1358, 0]
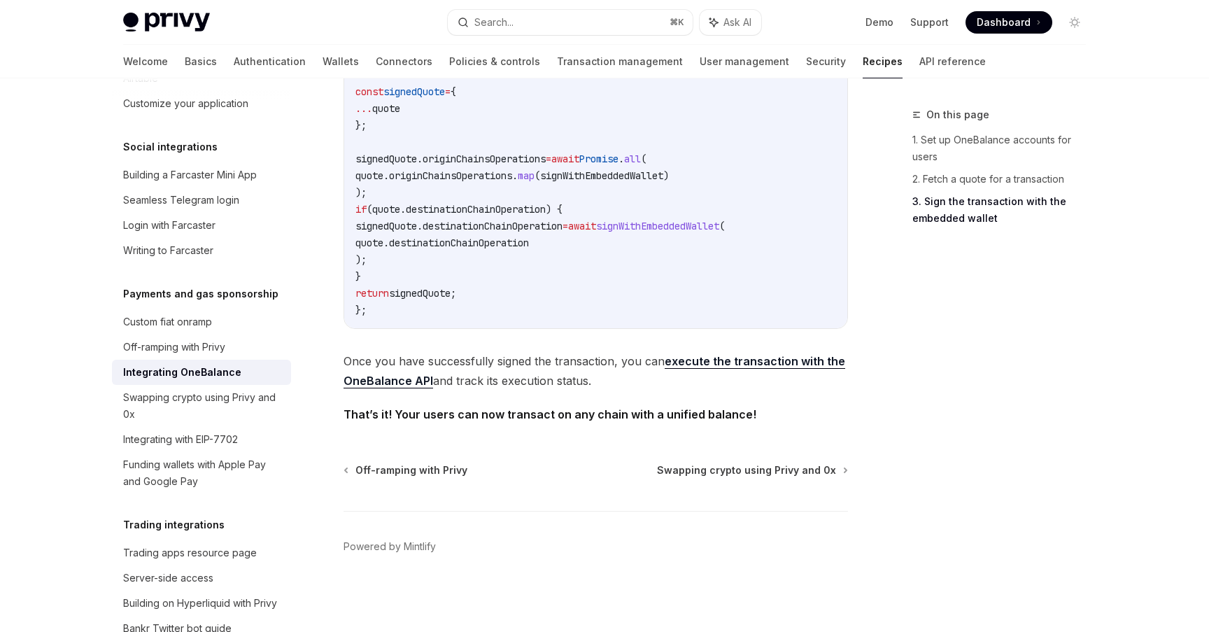
click at [518, 365] on span "Once you have successfully signed the transaction, you can execute the transact…" at bounding box center [596, 370] width 505 height 39
